Goal: Check status: Check status

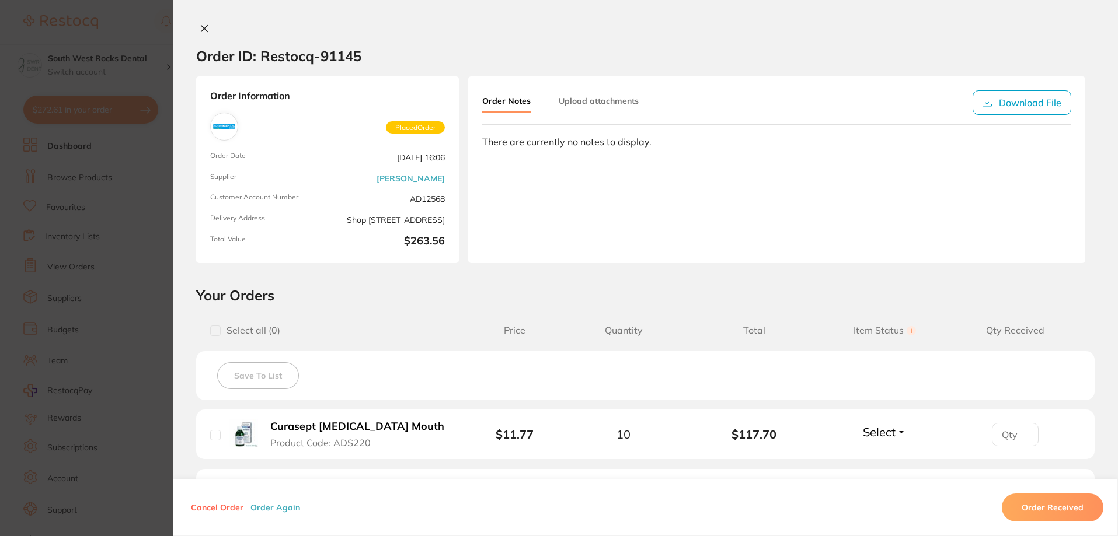
click at [205, 29] on icon at bounding box center [204, 28] width 9 height 9
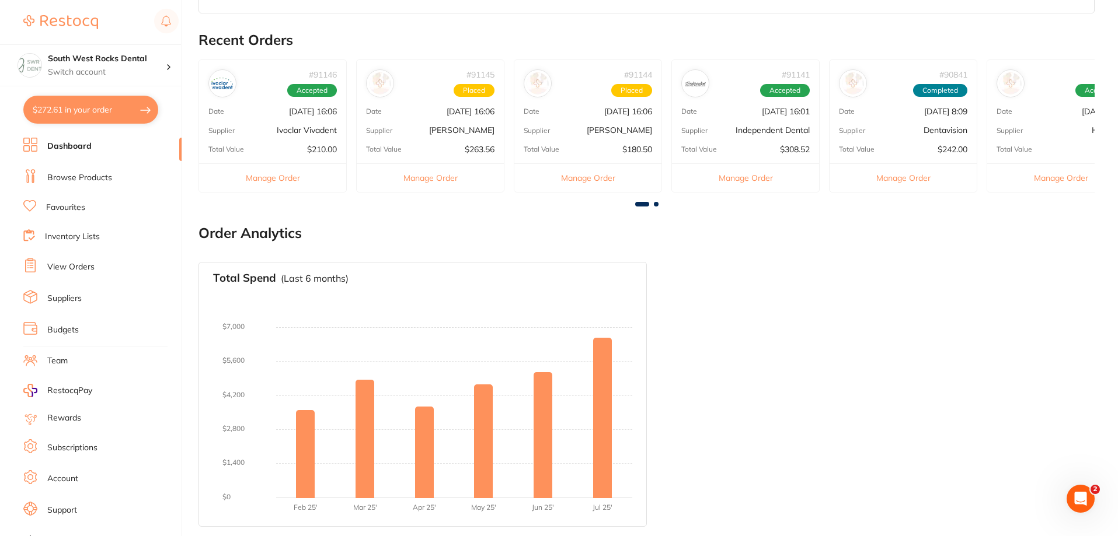
click at [613, 116] on p "[DATE] 16:06" at bounding box center [628, 111] width 48 height 9
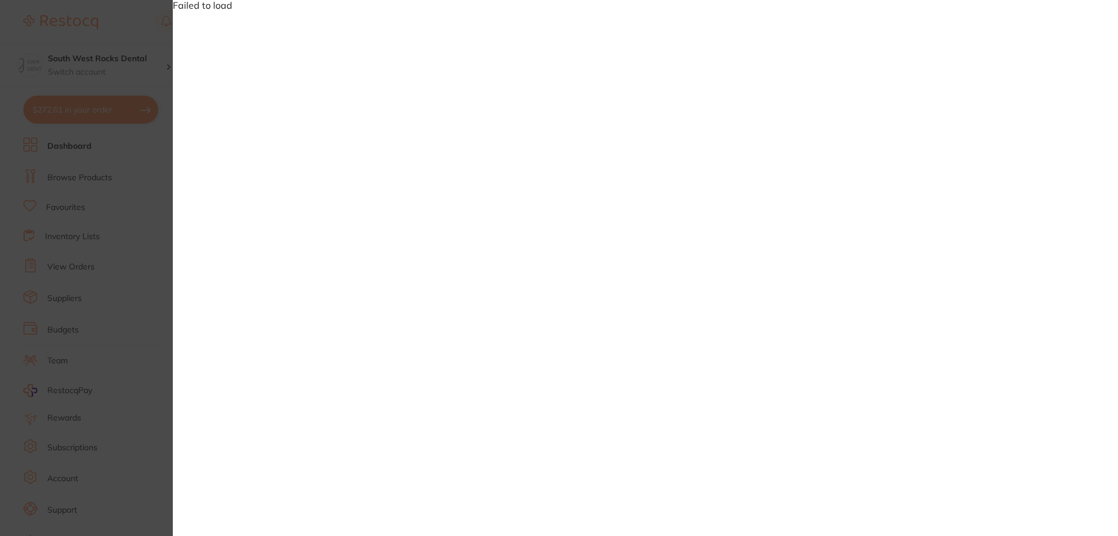
click at [134, 183] on section "Failed to load" at bounding box center [559, 268] width 1118 height 536
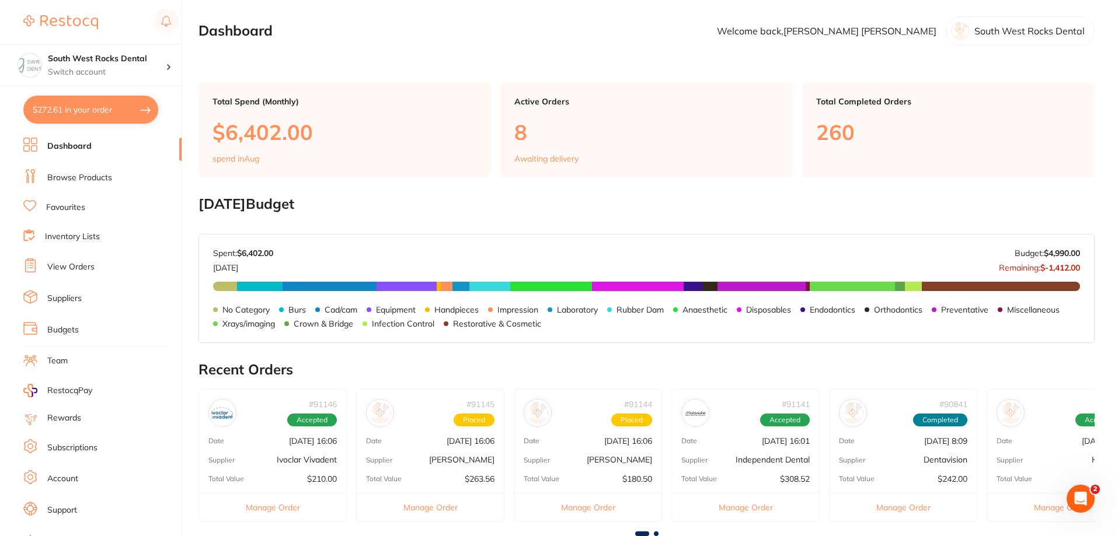
click at [591, 508] on button "Manage Order" at bounding box center [587, 507] width 147 height 29
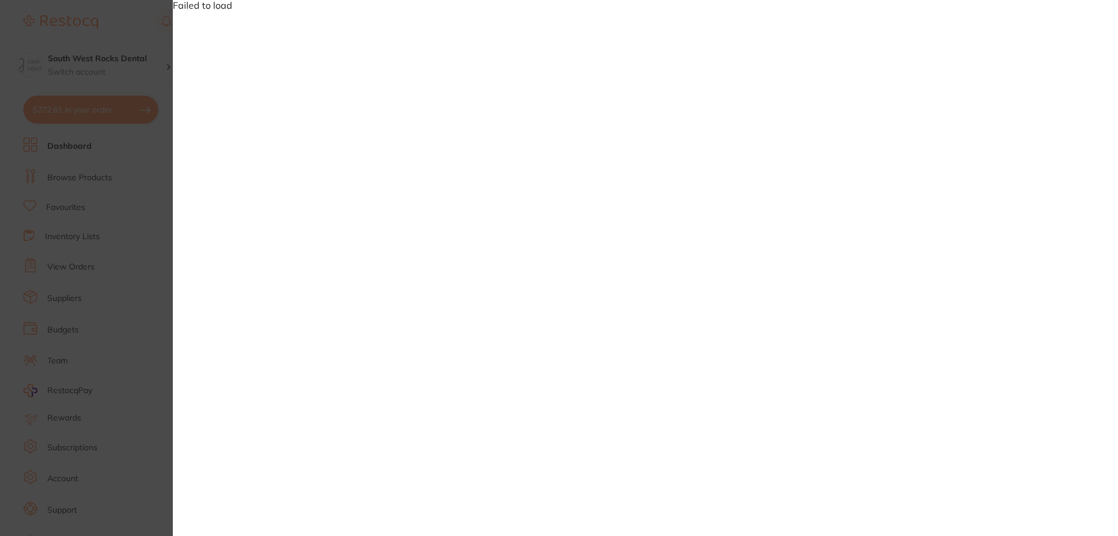
click at [135, 235] on section "Failed to load" at bounding box center [559, 268] width 1118 height 536
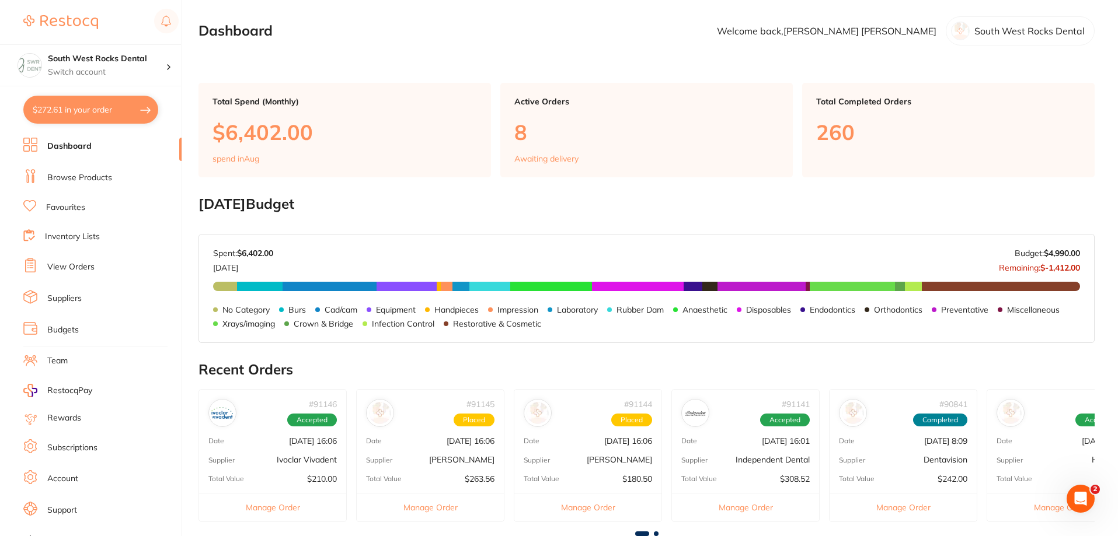
click at [480, 427] on span "Placed" at bounding box center [474, 420] width 41 height 13
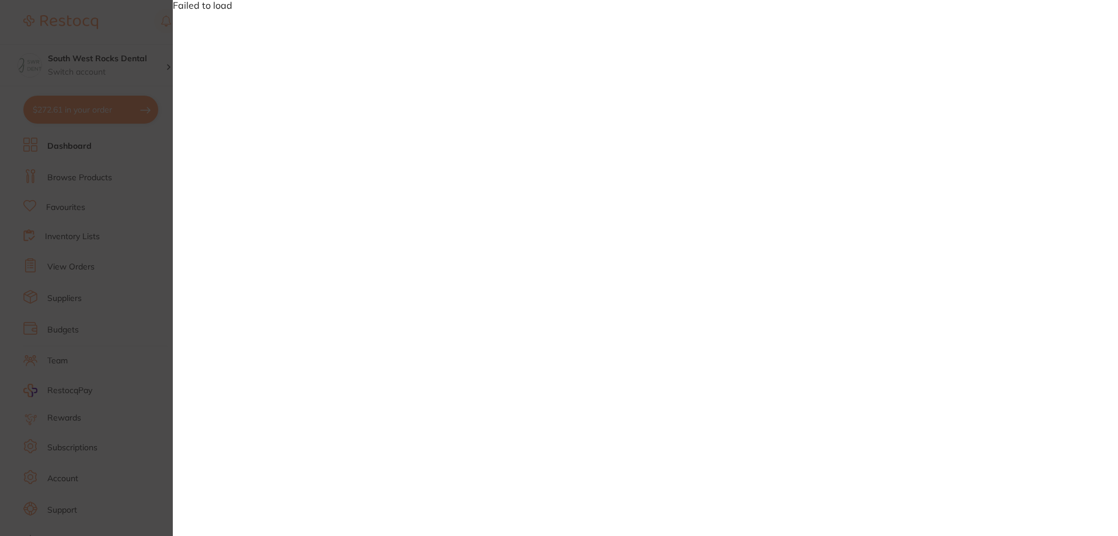
click at [138, 283] on section "Failed to load" at bounding box center [559, 268] width 1118 height 536
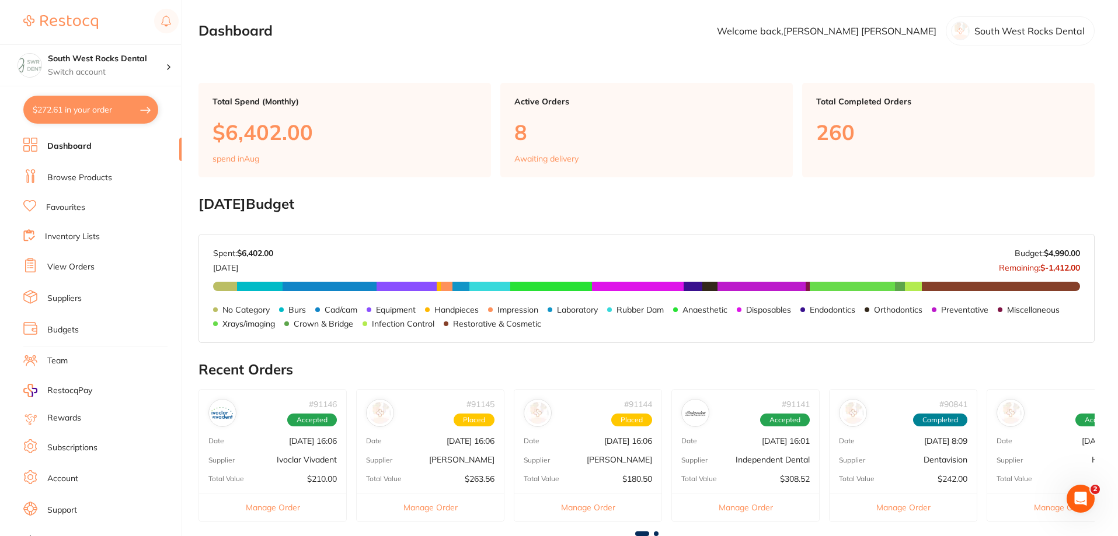
click at [62, 113] on button "$272.61 in your order" at bounding box center [90, 110] width 135 height 28
checkbox input "true"
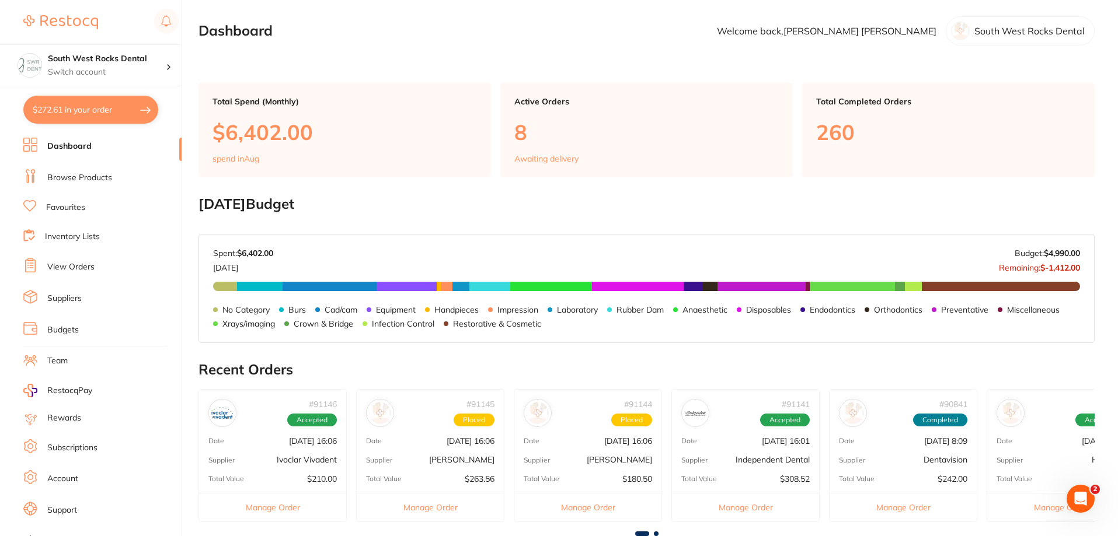
checkbox input "true"
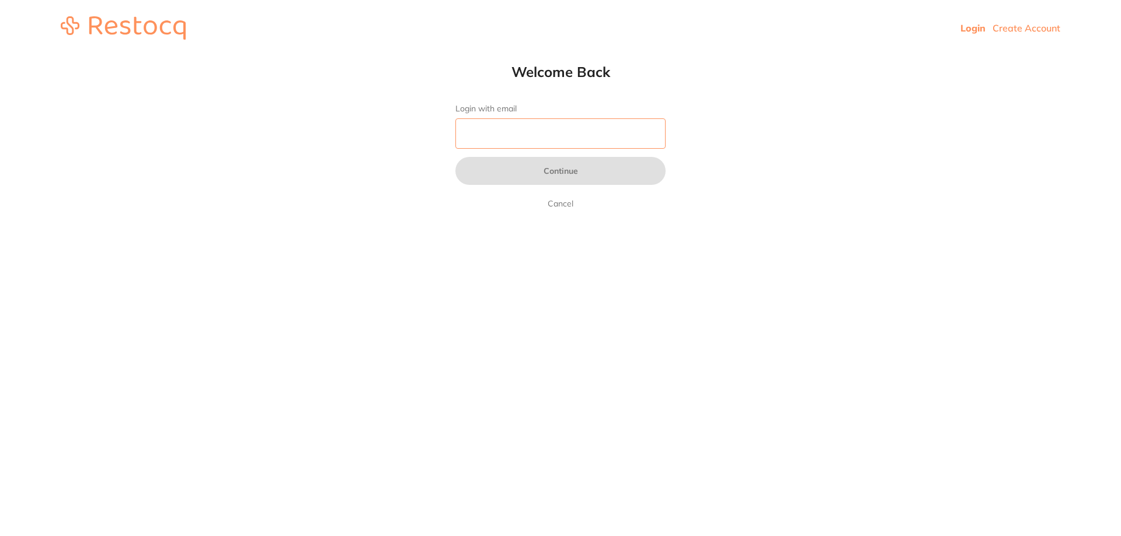
click at [508, 135] on input "Login with email" at bounding box center [560, 134] width 210 height 30
type input "[EMAIL_ADDRESS][DOMAIN_NAME]"
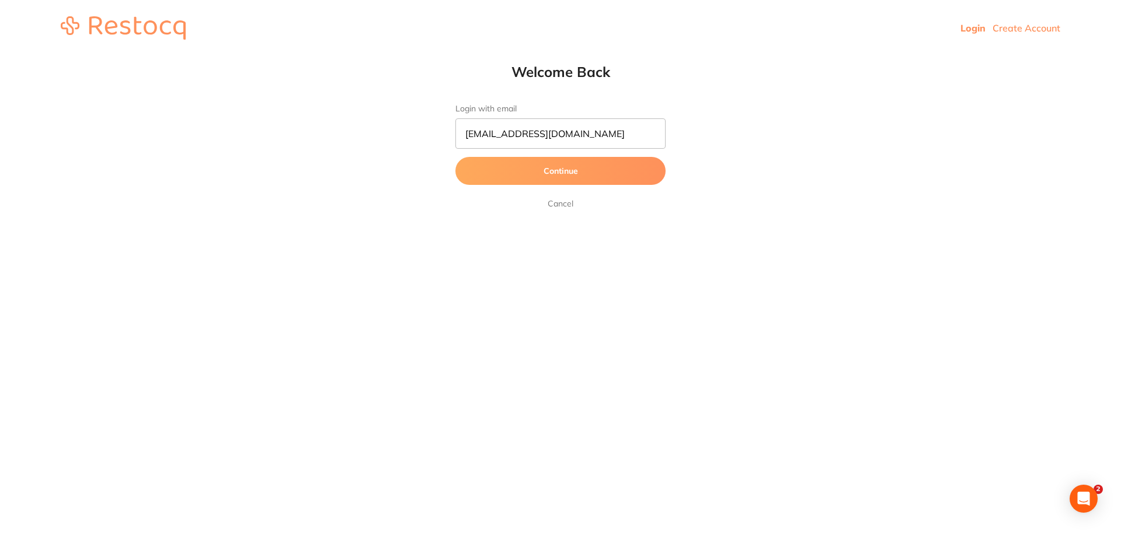
click at [510, 165] on button "Continue" at bounding box center [560, 171] width 210 height 28
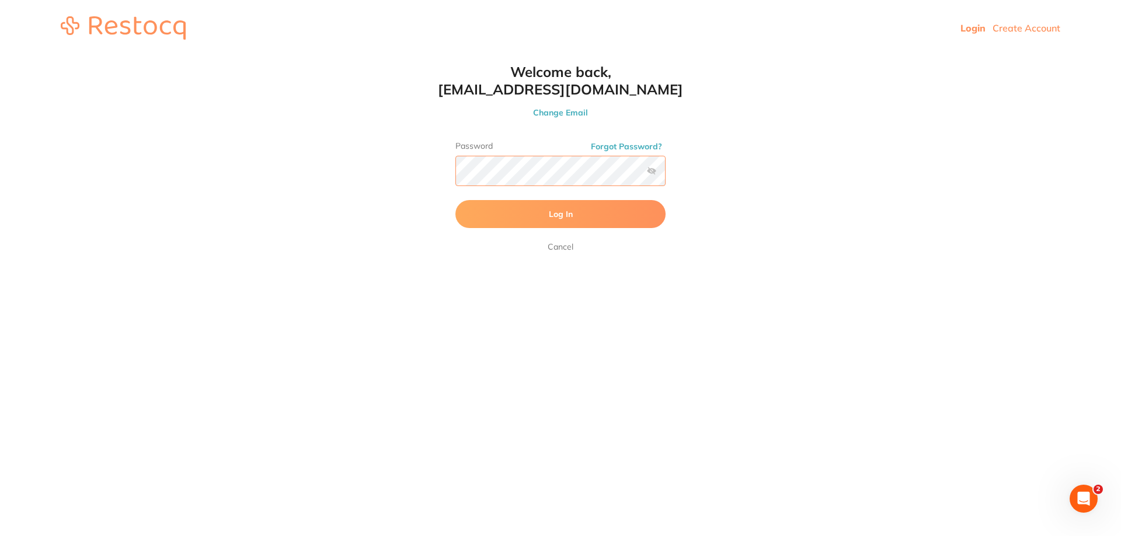
click at [455, 200] on button "Log In" at bounding box center [560, 214] width 210 height 28
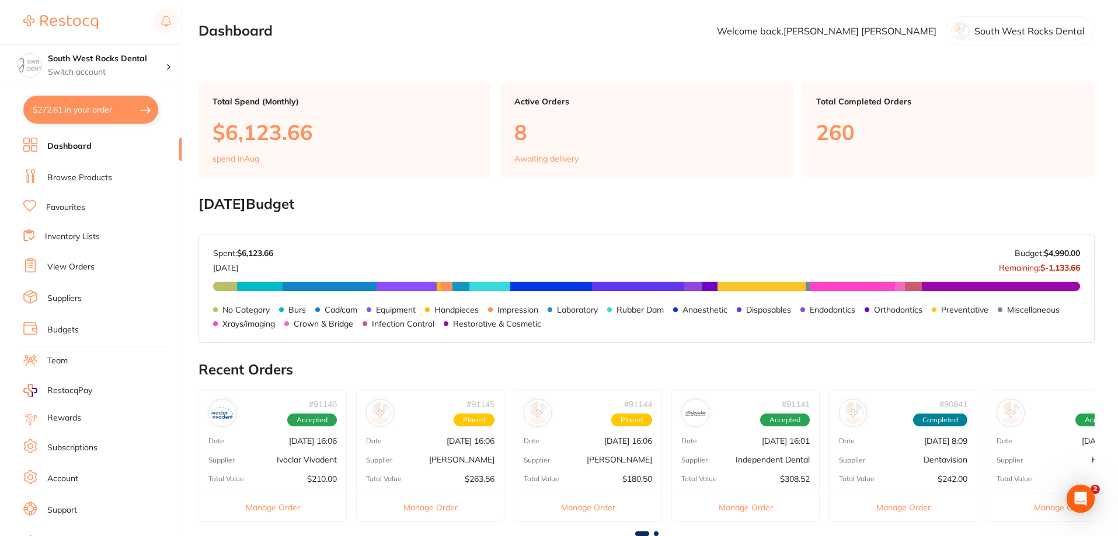
click at [609, 461] on p "[PERSON_NAME]" at bounding box center [619, 459] width 65 height 9
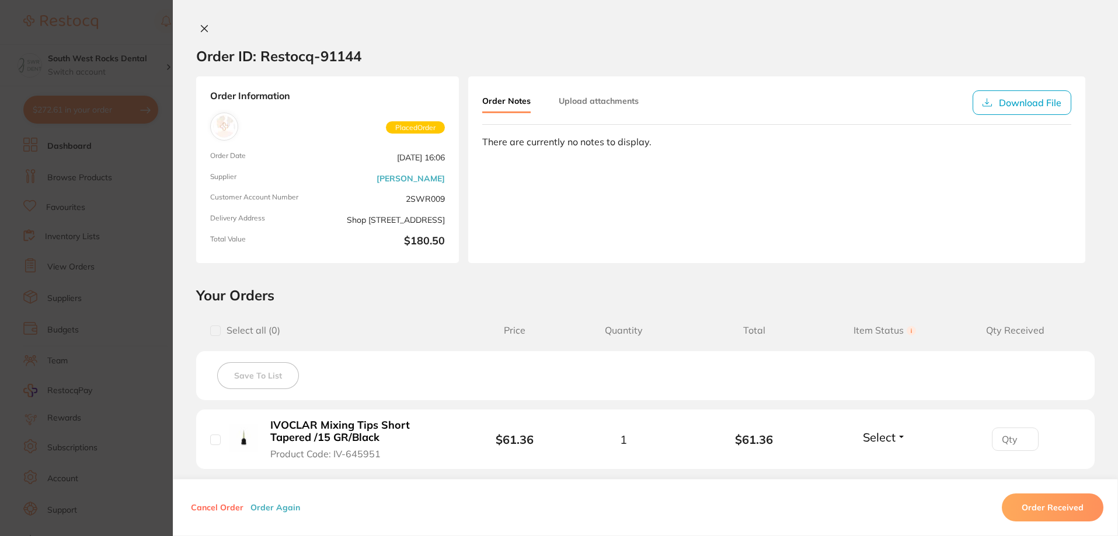
click at [201, 32] on icon at bounding box center [204, 29] width 6 height 6
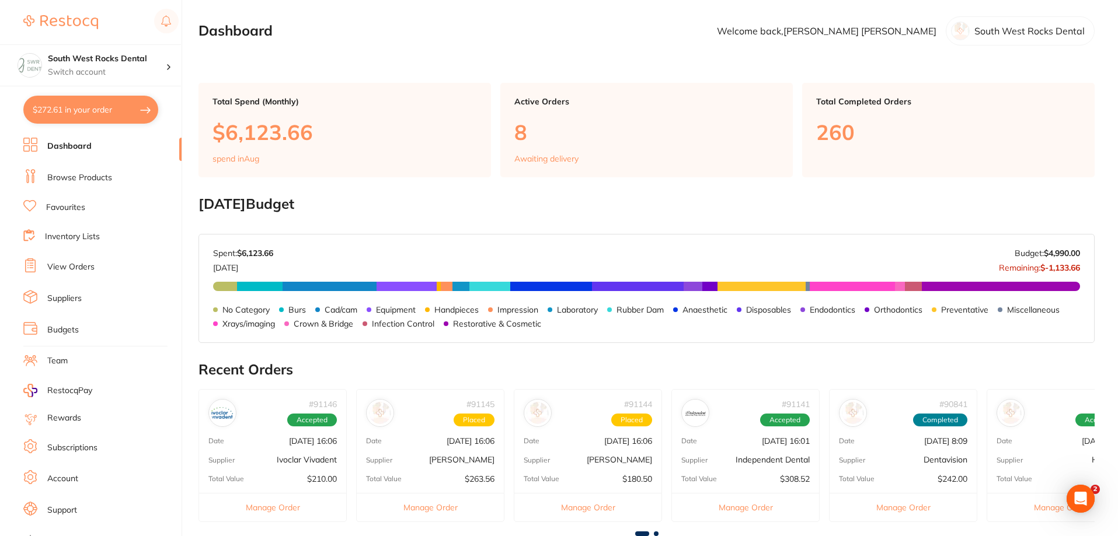
click at [81, 268] on link "View Orders" at bounding box center [70, 268] width 47 height 12
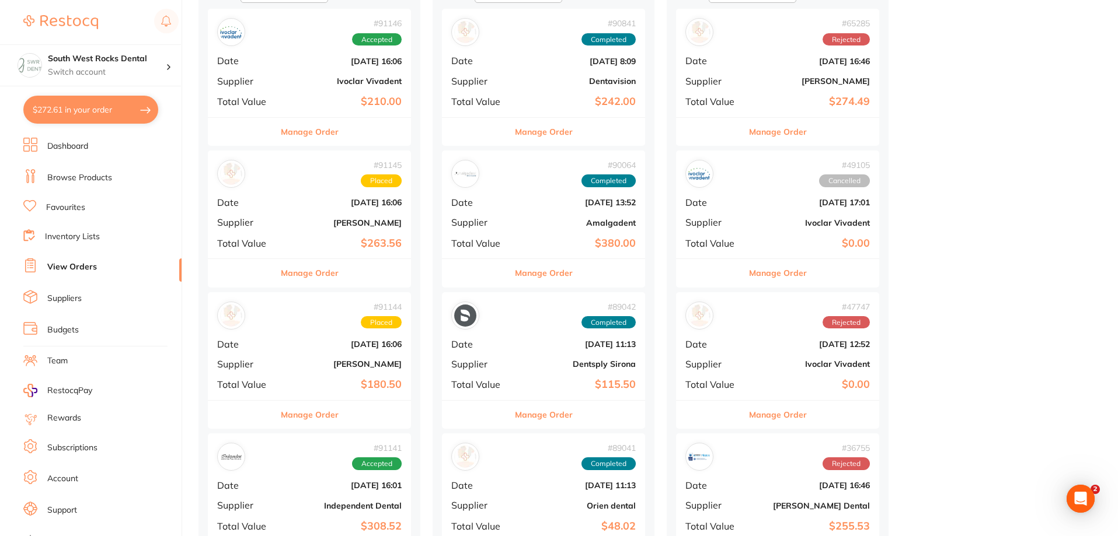
scroll to position [175, 0]
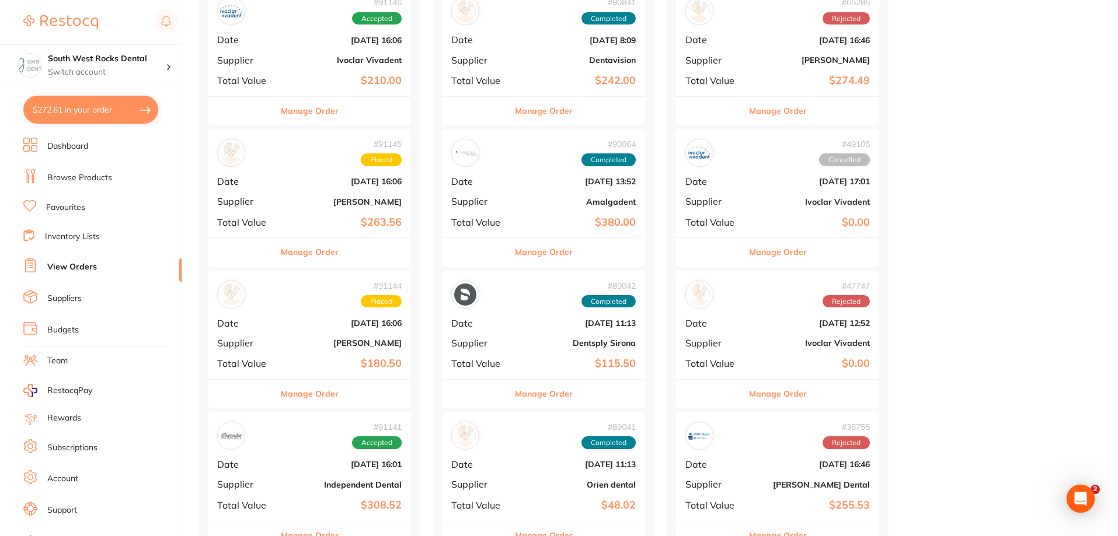
click at [304, 392] on button "Manage Order" at bounding box center [310, 394] width 58 height 28
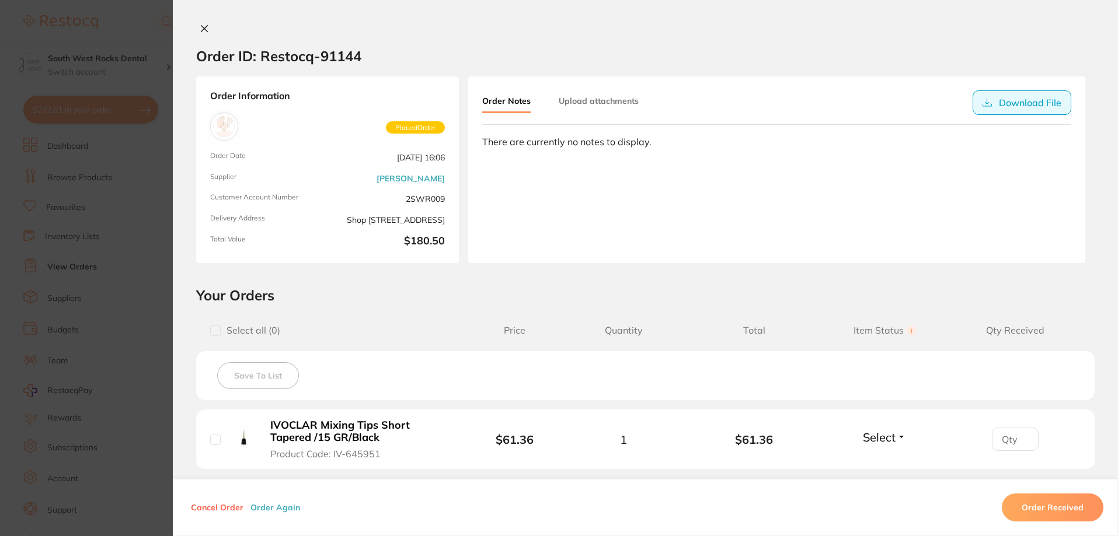
click at [1005, 103] on button "Download File" at bounding box center [1022, 102] width 99 height 25
click at [202, 29] on icon at bounding box center [204, 29] width 6 height 6
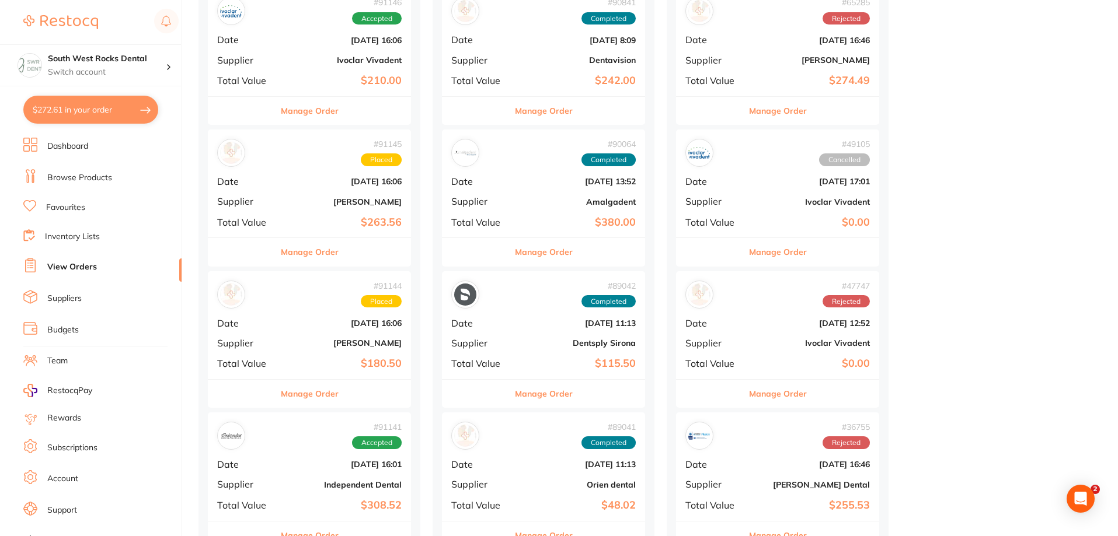
click at [368, 200] on b "[PERSON_NAME]" at bounding box center [343, 201] width 117 height 9
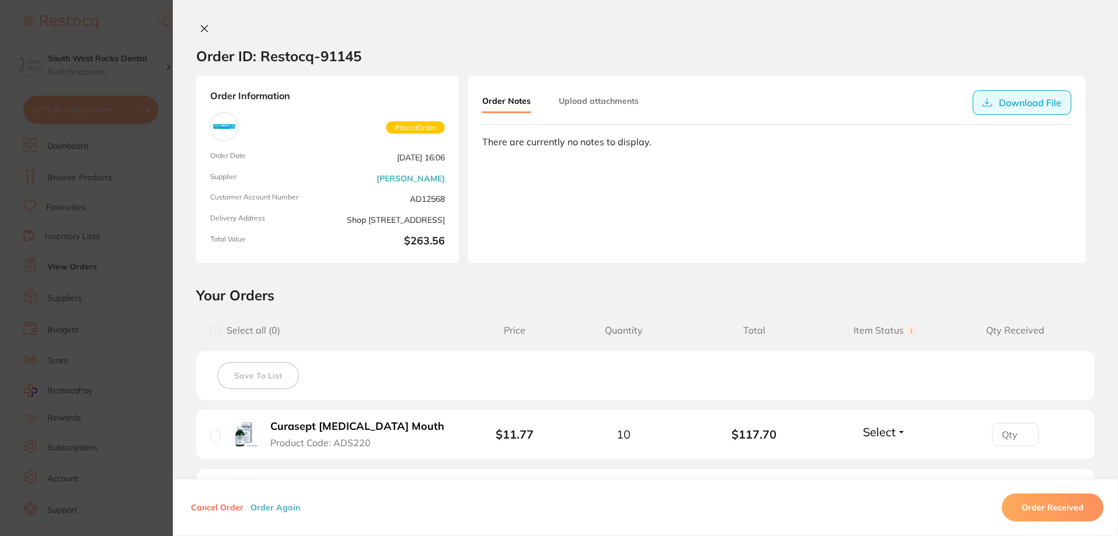
click at [1025, 104] on button "Download File" at bounding box center [1022, 102] width 99 height 25
